Goal: Transaction & Acquisition: Book appointment/travel/reservation

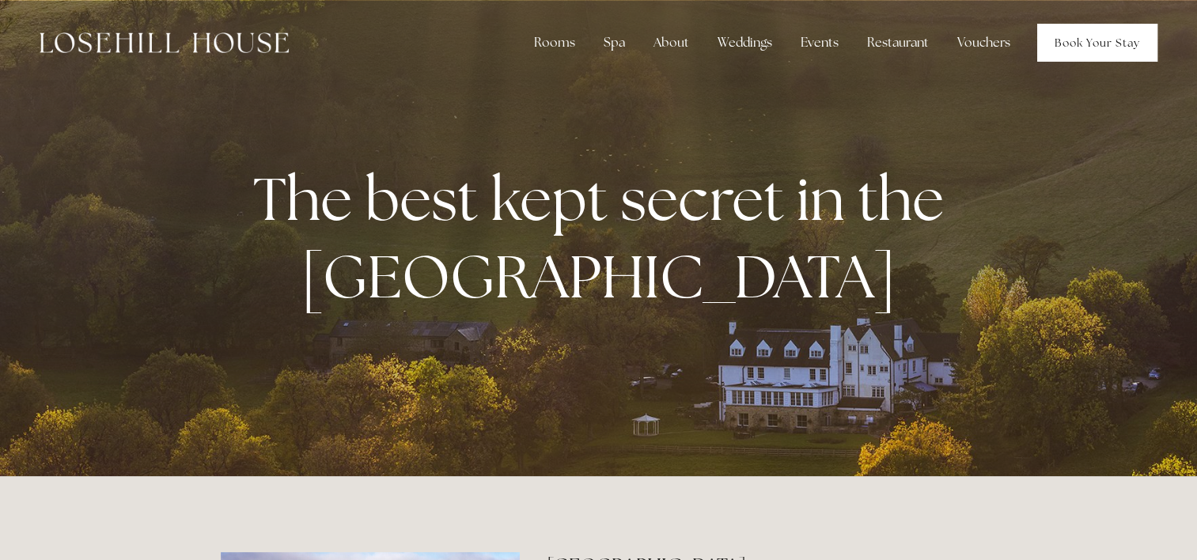
click at [1104, 53] on link "Book Your Stay" at bounding box center [1097, 43] width 120 height 38
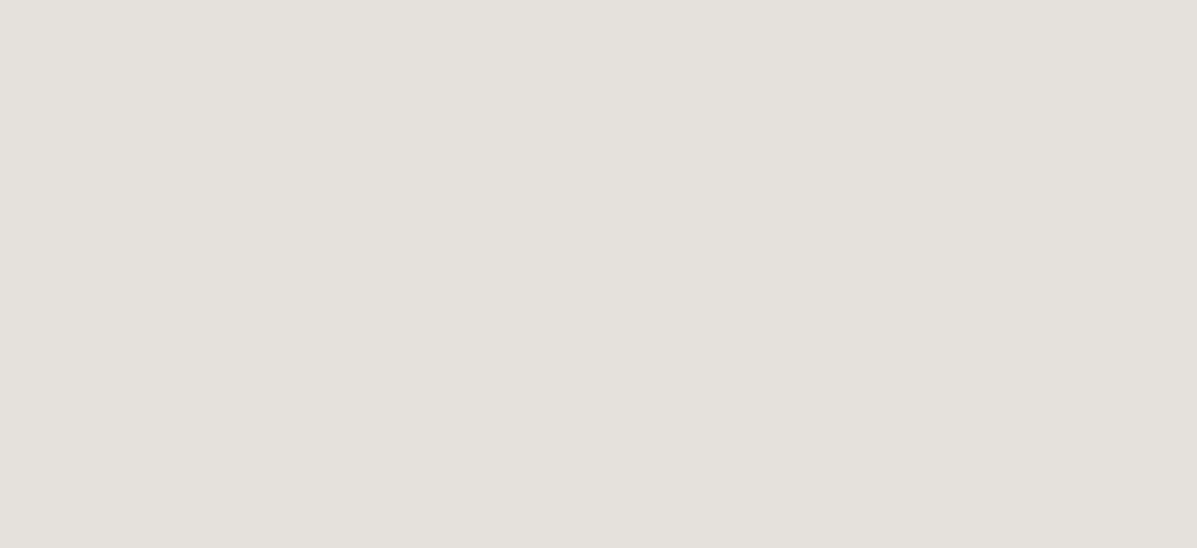
scroll to position [505, 1]
